Goal: Task Accomplishment & Management: Manage account settings

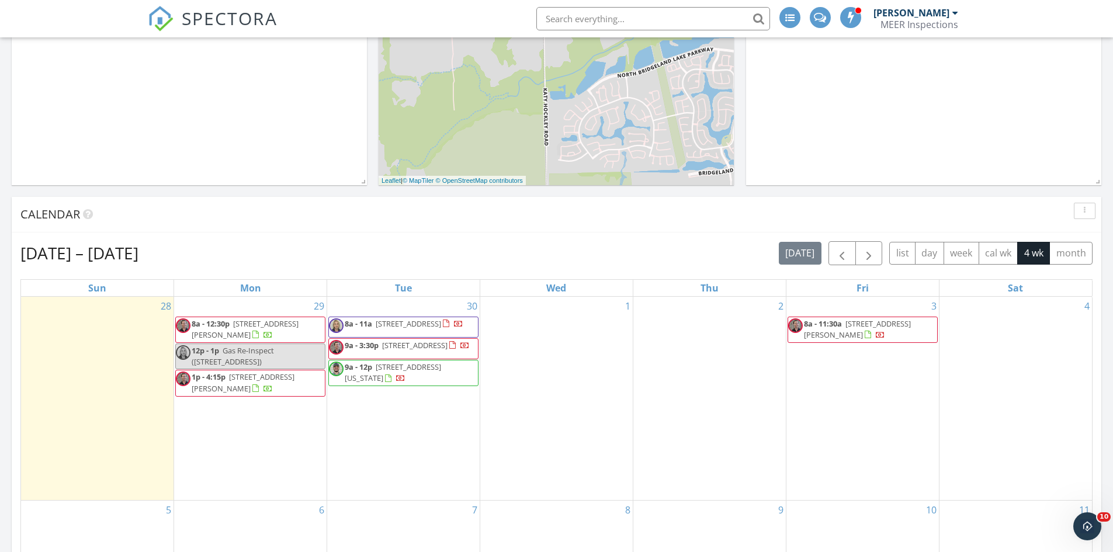
scroll to position [292, 0]
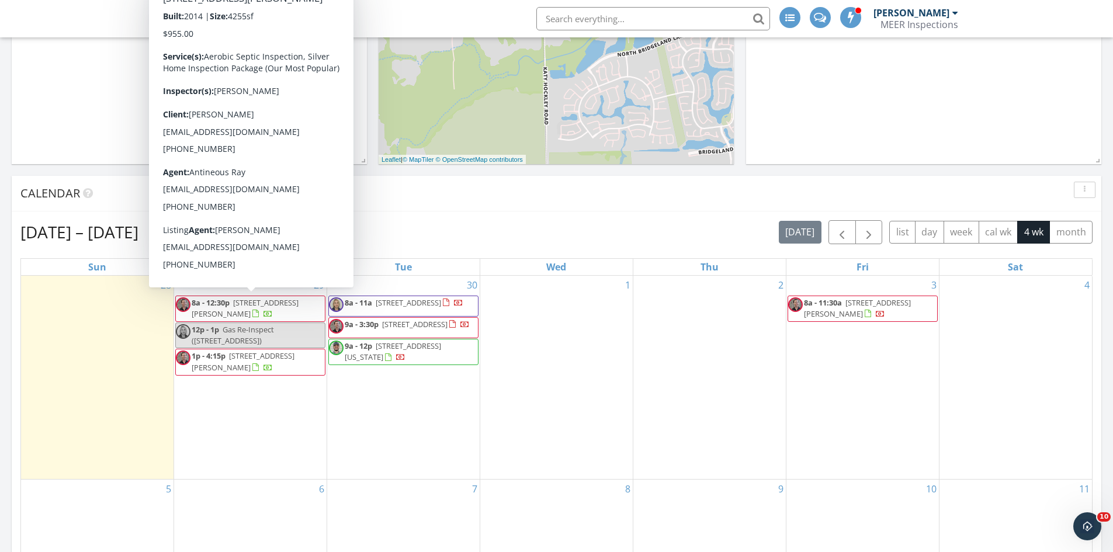
click at [231, 310] on span "19523 Riverwalk Dr, PORTER 77365" at bounding box center [245, 308] width 107 height 22
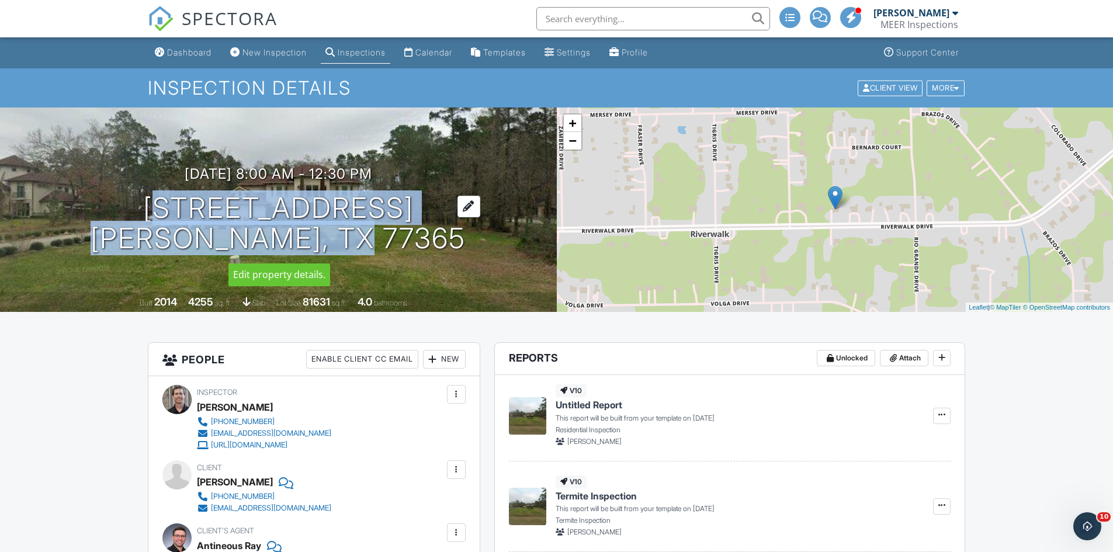
drag, startPoint x: 133, startPoint y: 210, endPoint x: 418, endPoint y: 244, distance: 287.7
click at [418, 244] on h1 "[STREET_ADDRESS] [GEOGRAPHIC_DATA]" at bounding box center [278, 224] width 375 height 62
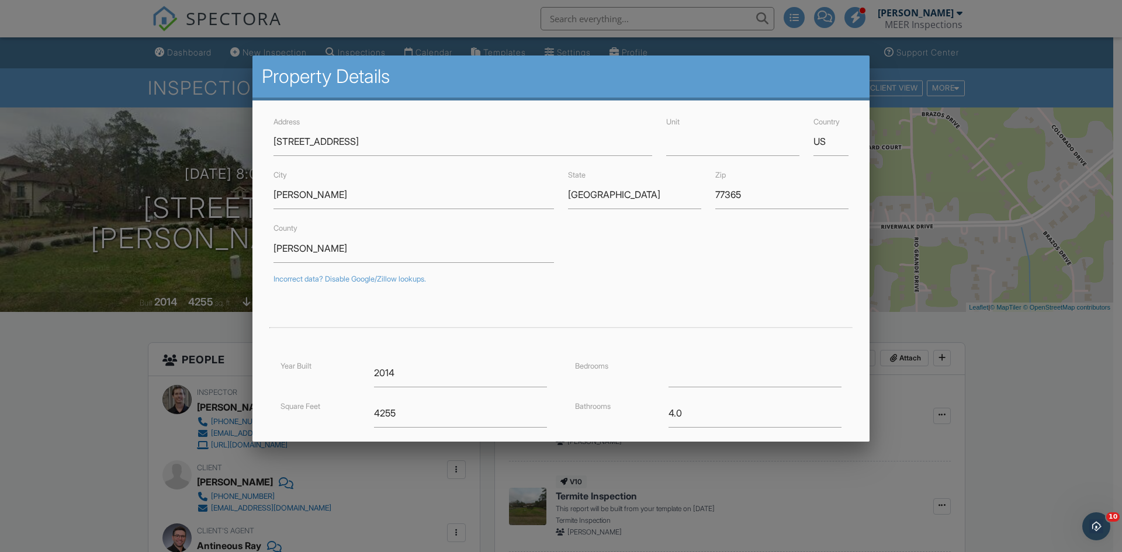
click at [150, 91] on div at bounding box center [561, 287] width 1122 height 690
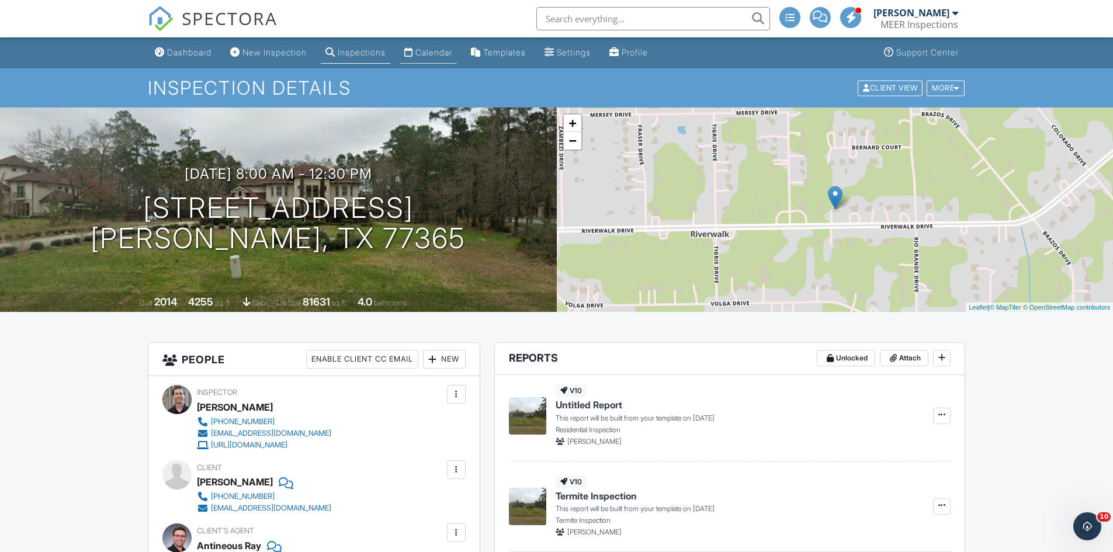
click at [439, 53] on div "Calendar" at bounding box center [433, 52] width 37 height 10
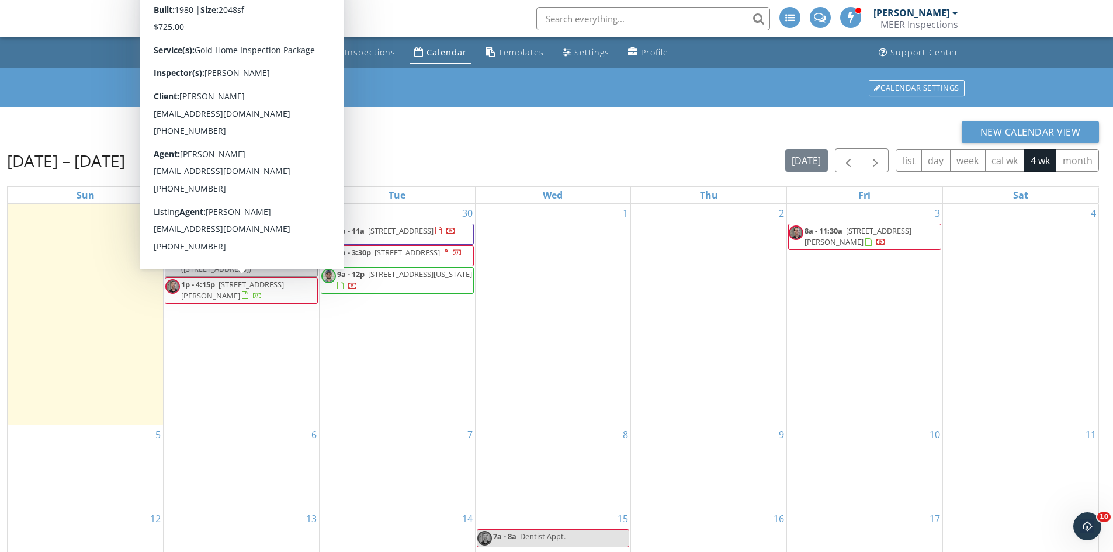
click at [254, 291] on span "1p - 4:15p 14714 Windlea Ln, Houston 77040" at bounding box center [241, 290] width 152 height 23
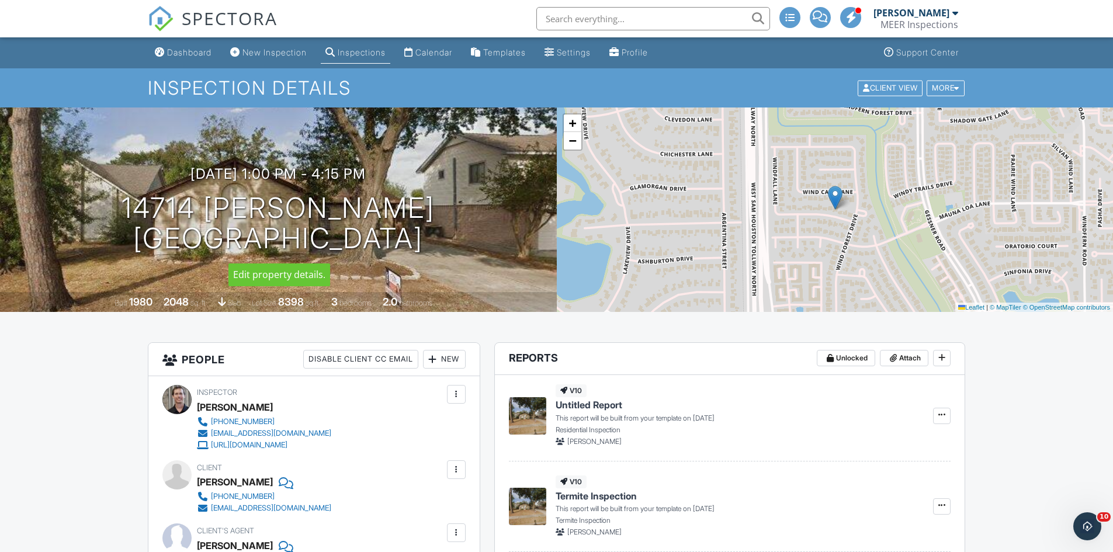
drag, startPoint x: 152, startPoint y: 206, endPoint x: 427, endPoint y: 241, distance: 276.9
click at [427, 241] on div "[DATE] 1:00 pm - 4:15 pm [STREET_ADDRESS] [GEOGRAPHIC_DATA]" at bounding box center [278, 210] width 557 height 88
copy h1 "[STREET_ADDRESS]"
click at [389, 89] on h1 "Inspection Details" at bounding box center [557, 88] width 818 height 20
click at [904, 19] on div "MEER Inspections" at bounding box center [920, 25] width 78 height 12
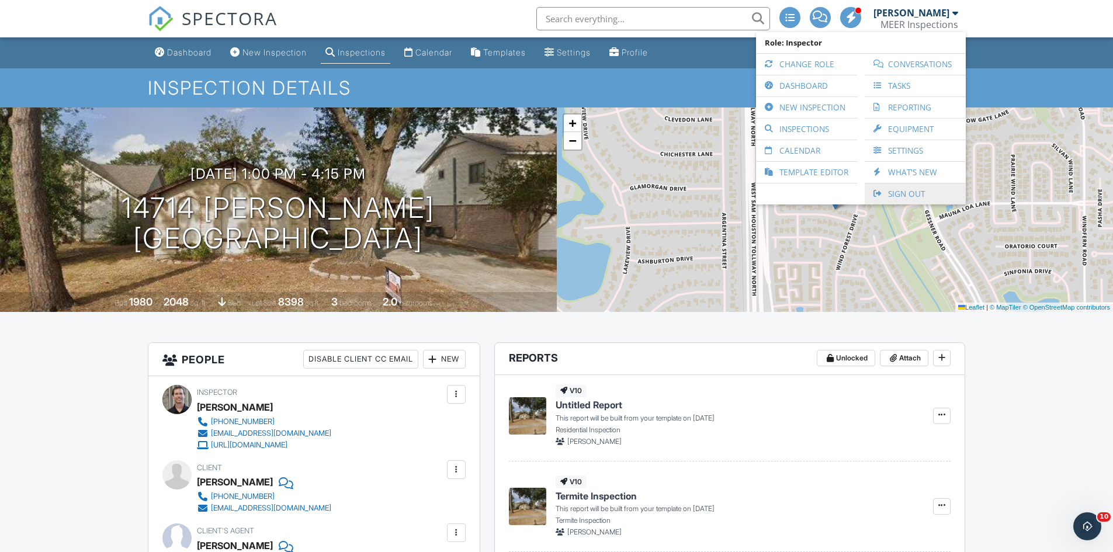
click at [900, 195] on link "Sign Out" at bounding box center [915, 193] width 89 height 21
